Goal: Task Accomplishment & Management: Use online tool/utility

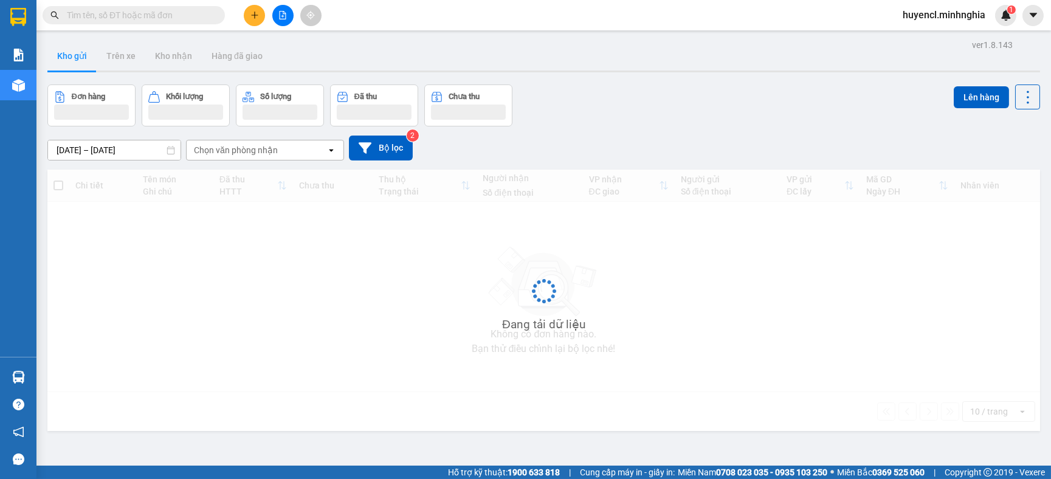
click at [283, 16] on icon "file-add" at bounding box center [283, 15] width 7 height 9
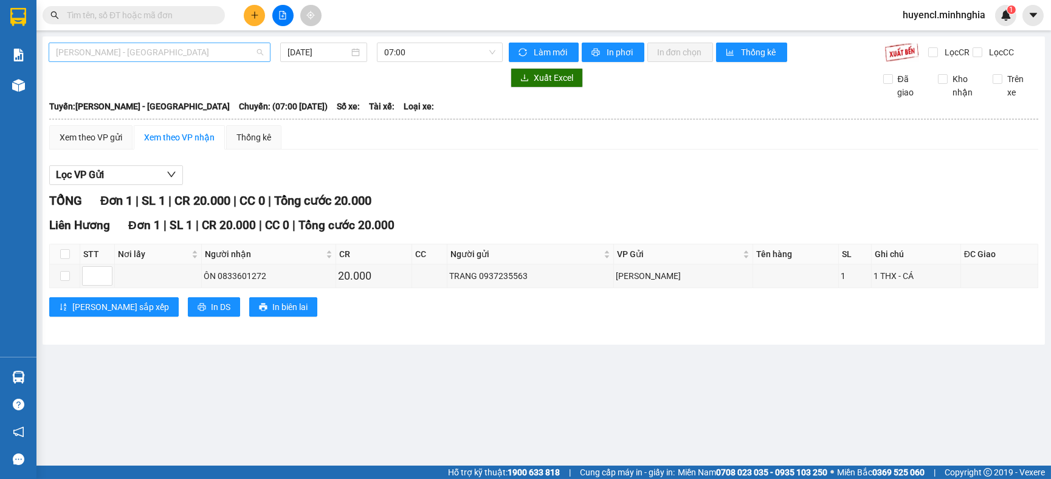
click at [192, 57] on span "[PERSON_NAME] - [GEOGRAPHIC_DATA]" at bounding box center [159, 52] width 207 height 18
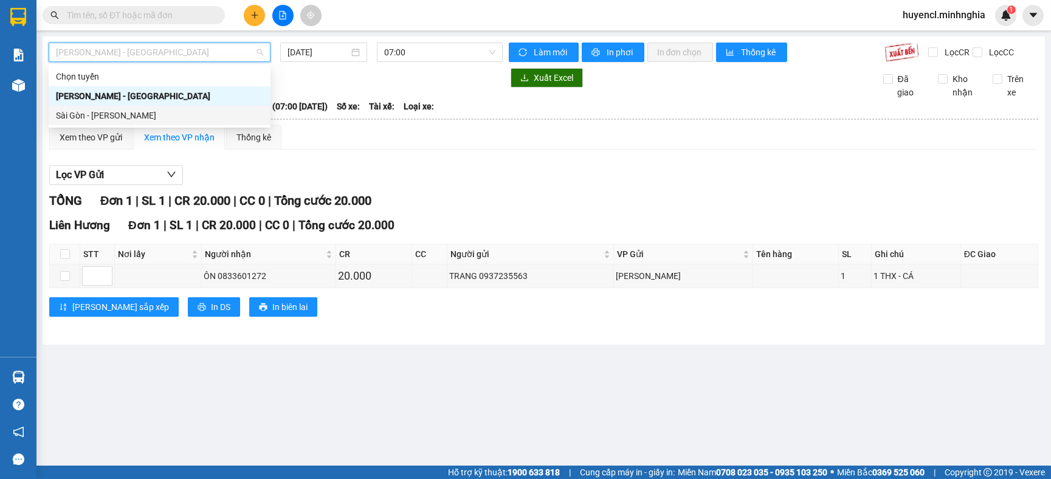
click at [128, 115] on div "Sài Gòn - [PERSON_NAME]" at bounding box center [159, 115] width 207 height 13
type input "[DATE]"
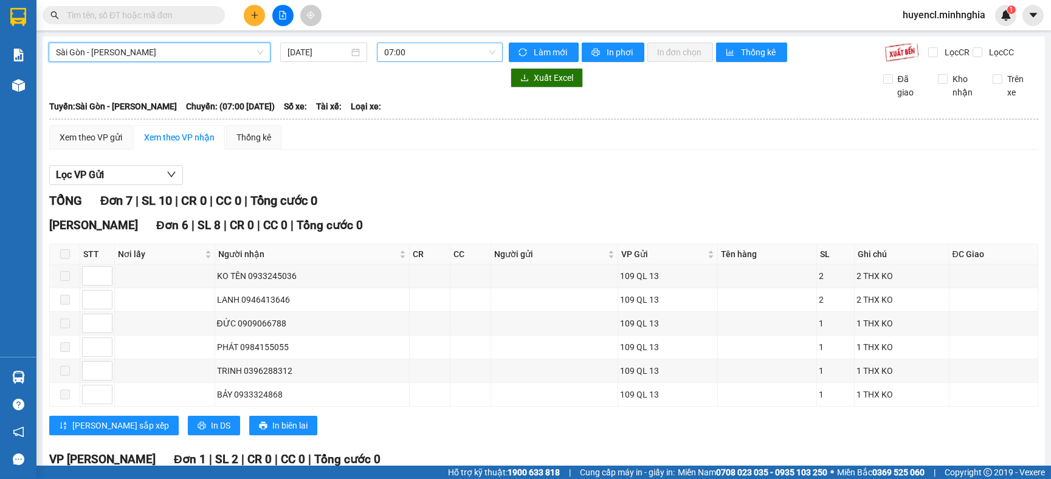
click at [441, 55] on span "07:00" at bounding box center [439, 52] width 111 height 18
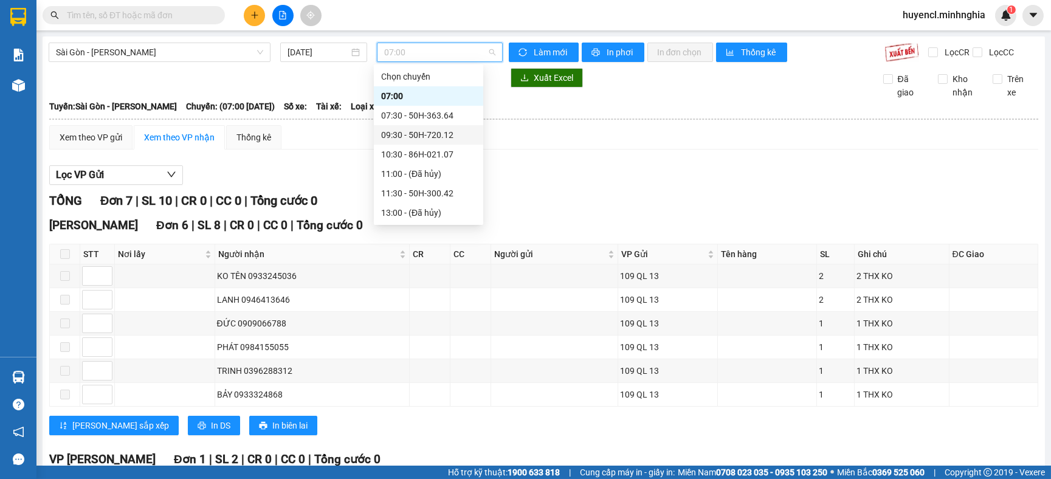
scroll to position [136, 0]
click at [442, 215] on div "22:00 - 86B-009.80" at bounding box center [428, 213] width 95 height 13
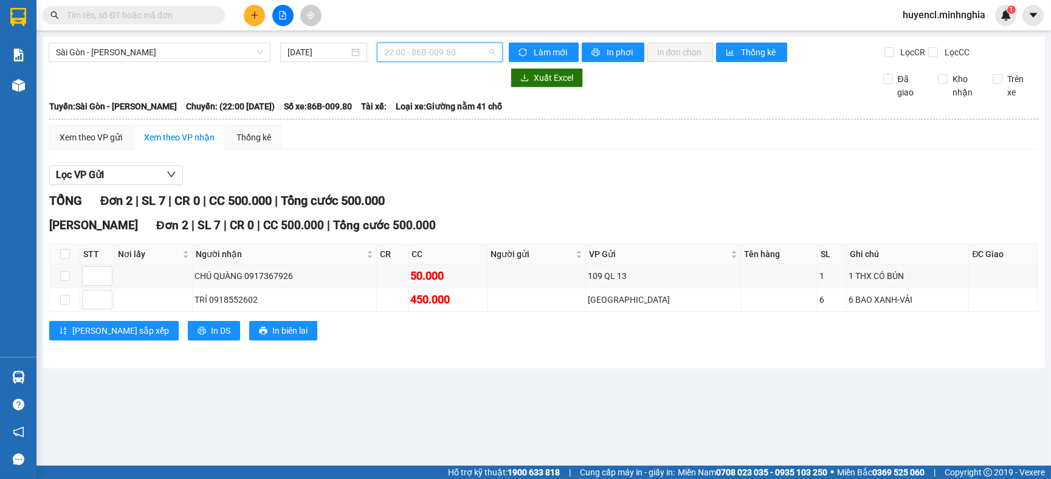
click at [450, 55] on span "22:00 - 86B-009.80" at bounding box center [439, 52] width 111 height 18
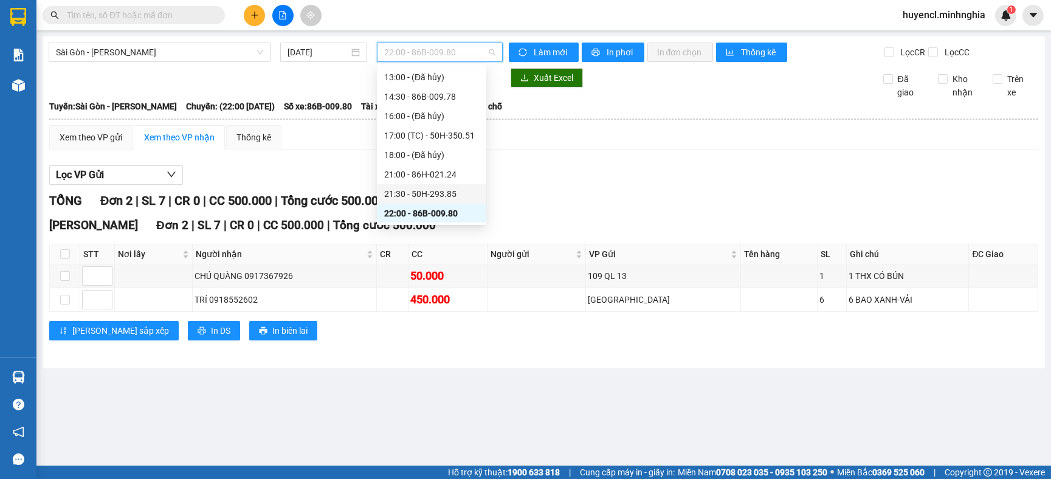
click at [465, 196] on div "21:30 - 50H-293.85" at bounding box center [431, 193] width 95 height 13
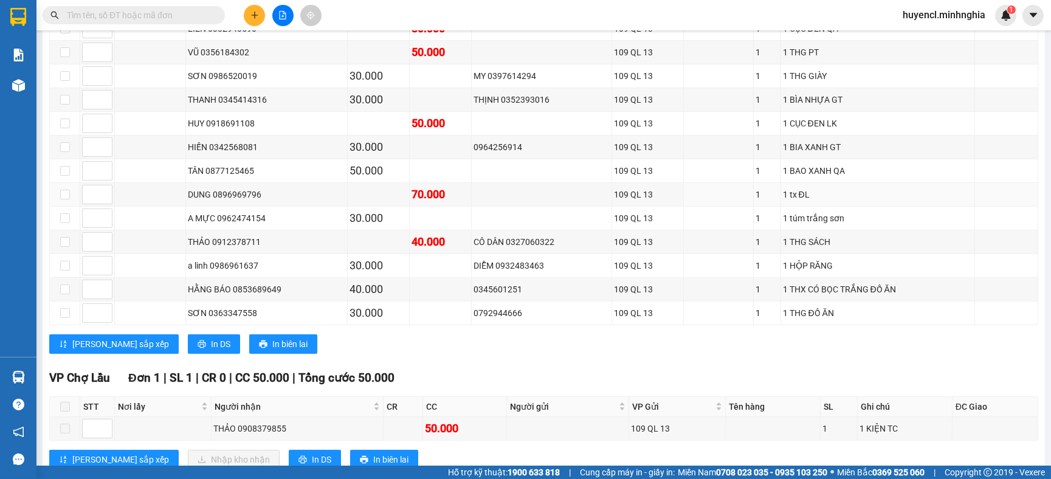
scroll to position [553, 0]
